Goal: Find specific page/section: Find specific page/section

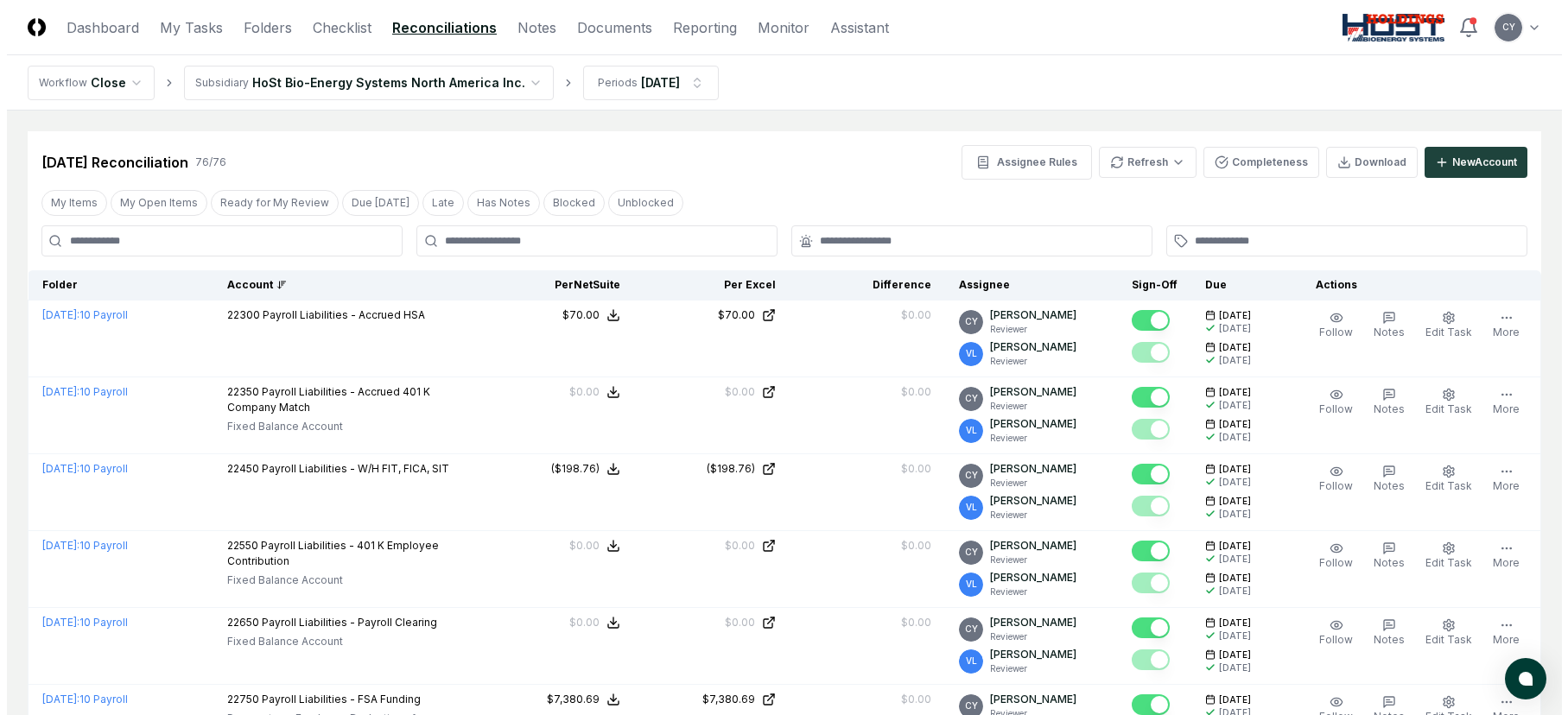
scroll to position [86, 0]
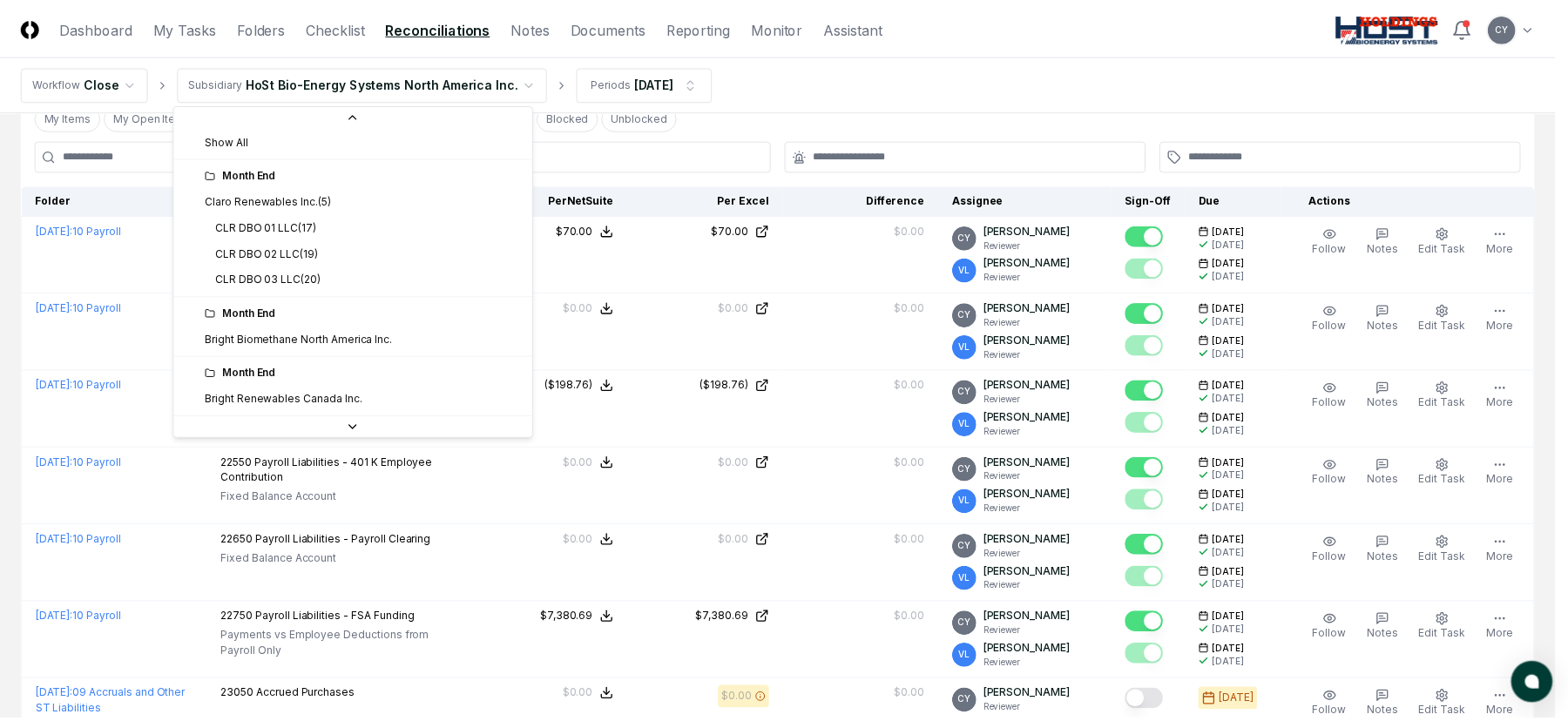
scroll to position [0, 0]
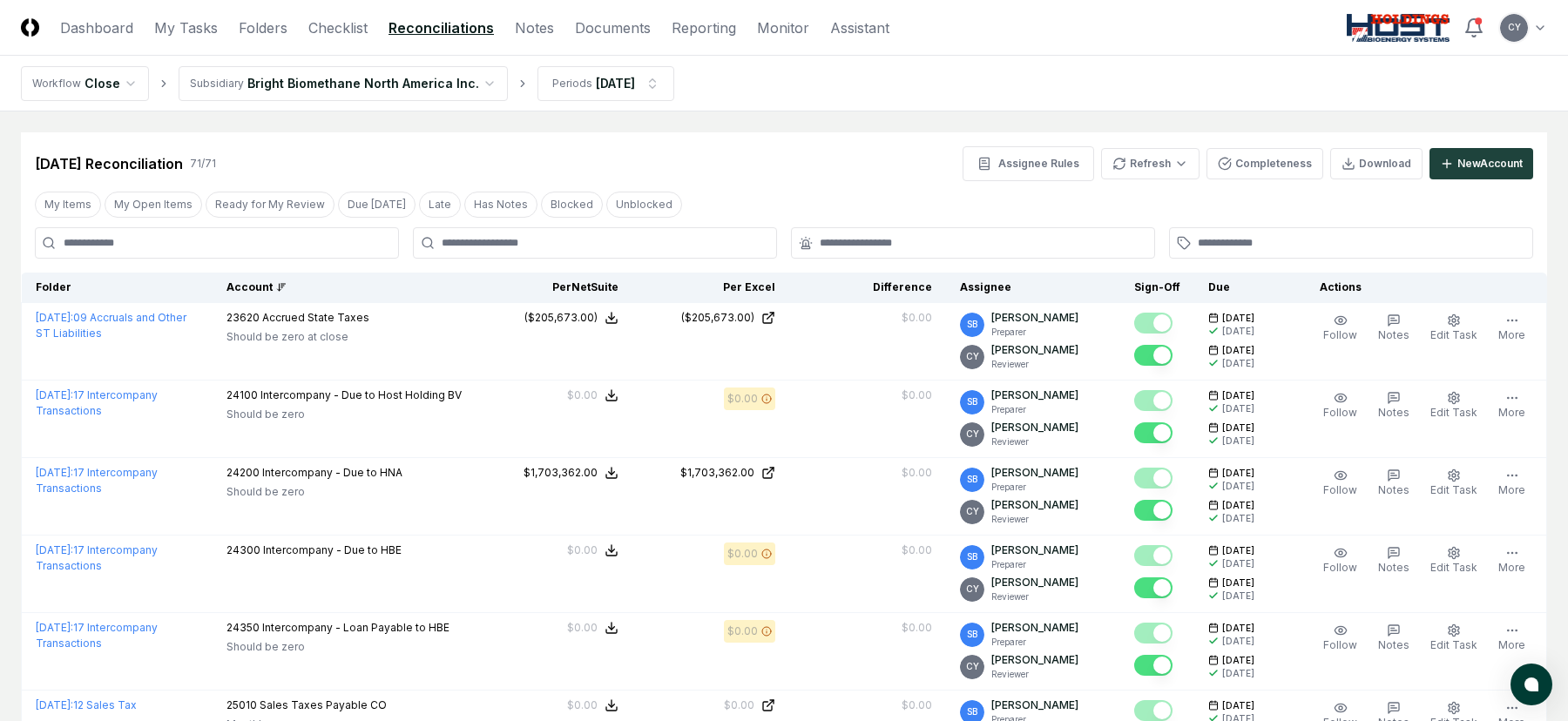
click at [278, 289] on div "Account" at bounding box center [345, 287] width 236 height 15
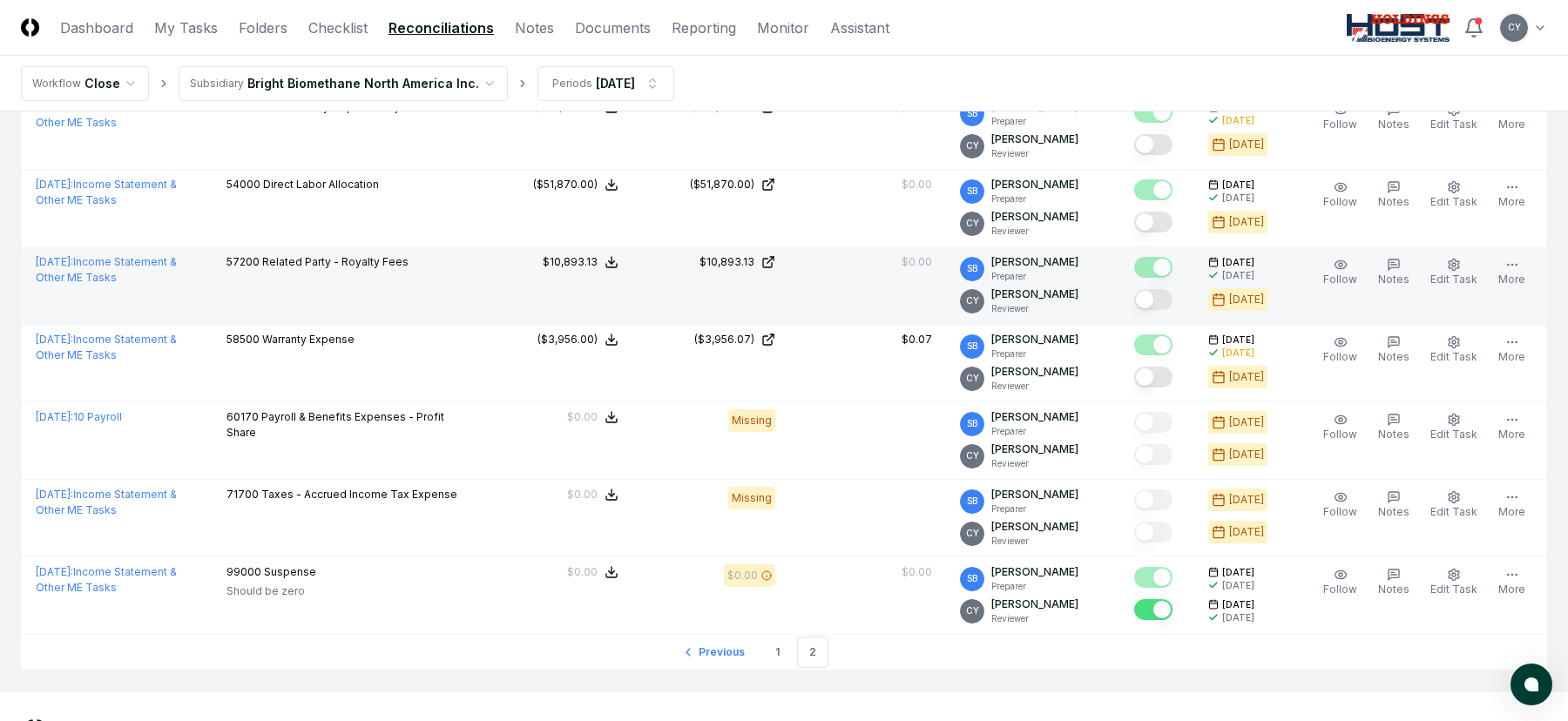
scroll to position [1370, 0]
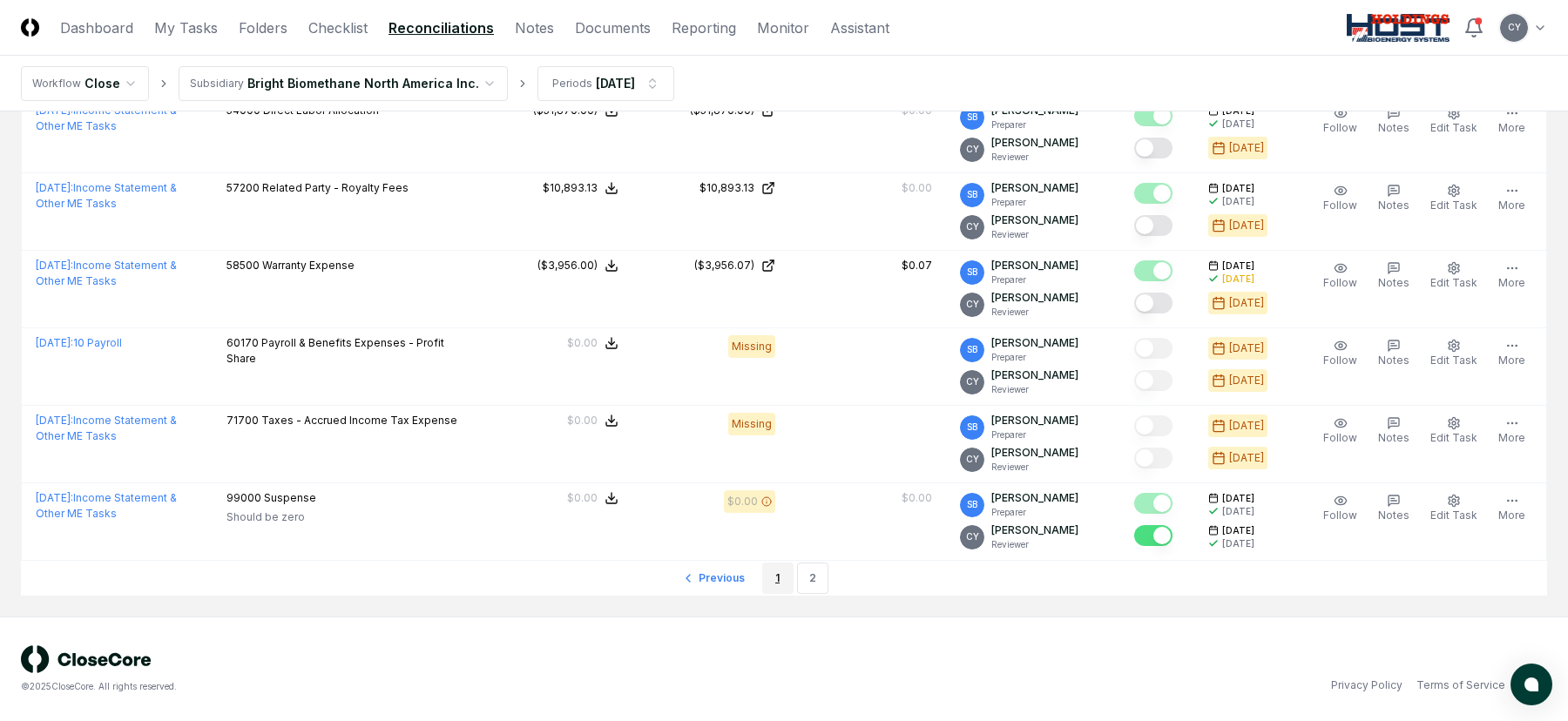
click at [781, 577] on link "1" at bounding box center [778, 578] width 31 height 31
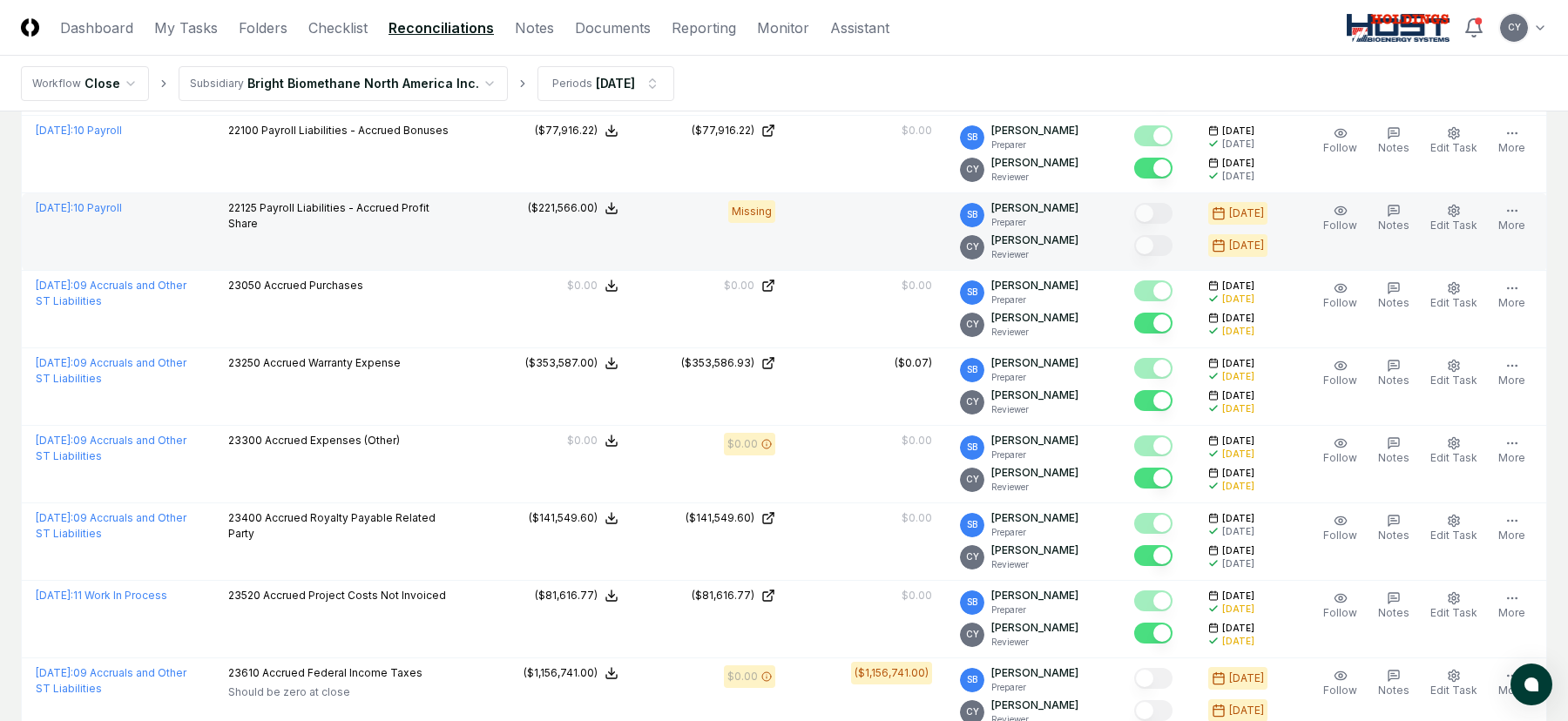
scroll to position [3570, 0]
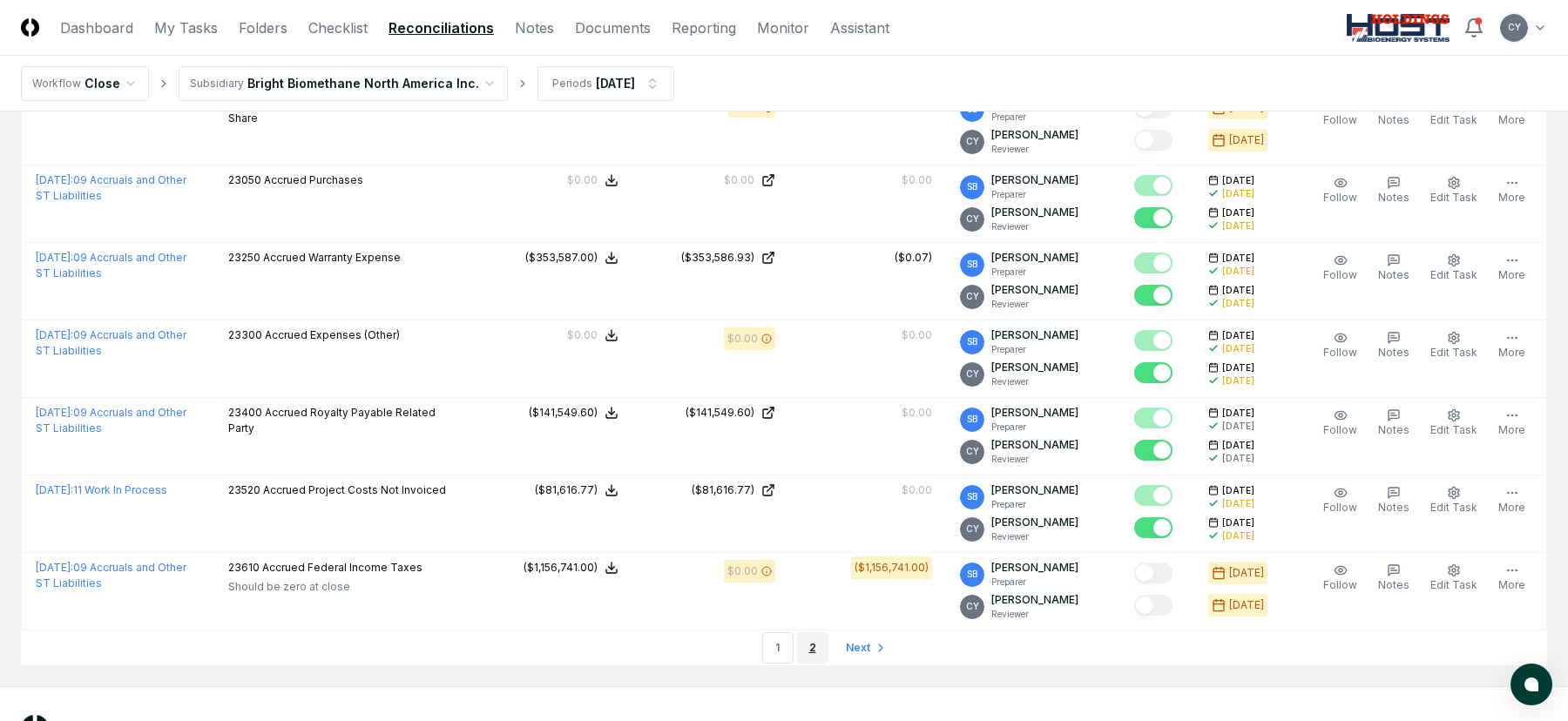
click at [809, 647] on link "2" at bounding box center [812, 647] width 31 height 31
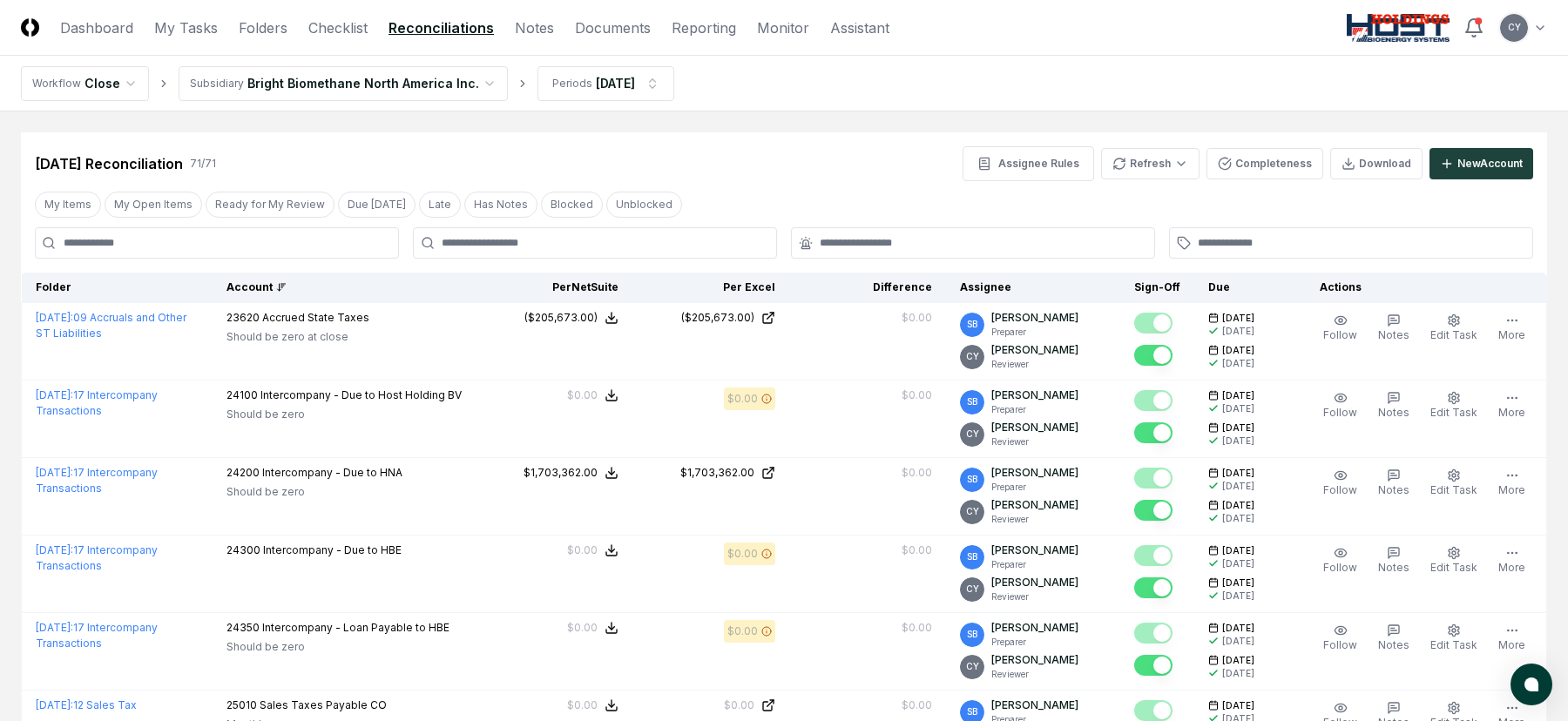
click at [794, 150] on div "[DATE] Reconciliation 71 / 71 Assignee Rules Refresh Completeness Download New …" at bounding box center [784, 164] width 1499 height 35
